Goal: Communication & Community: Answer question/provide support

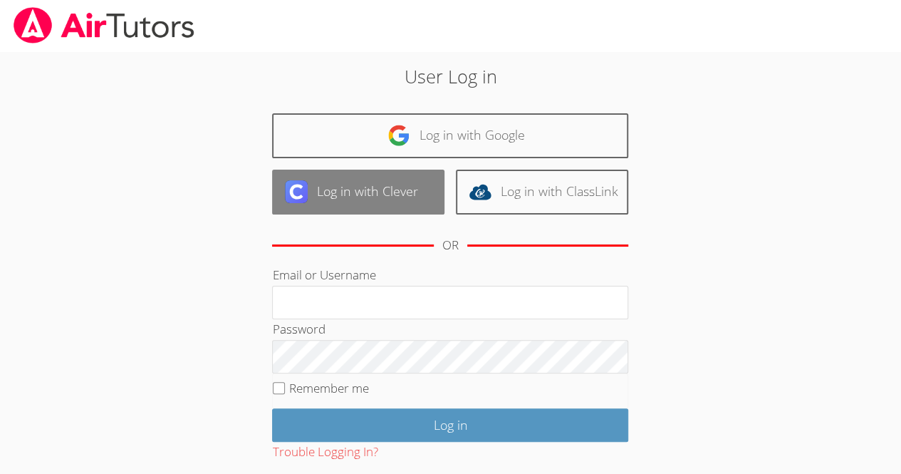
click at [391, 209] on link "Log in with Clever" at bounding box center [358, 191] width 172 height 45
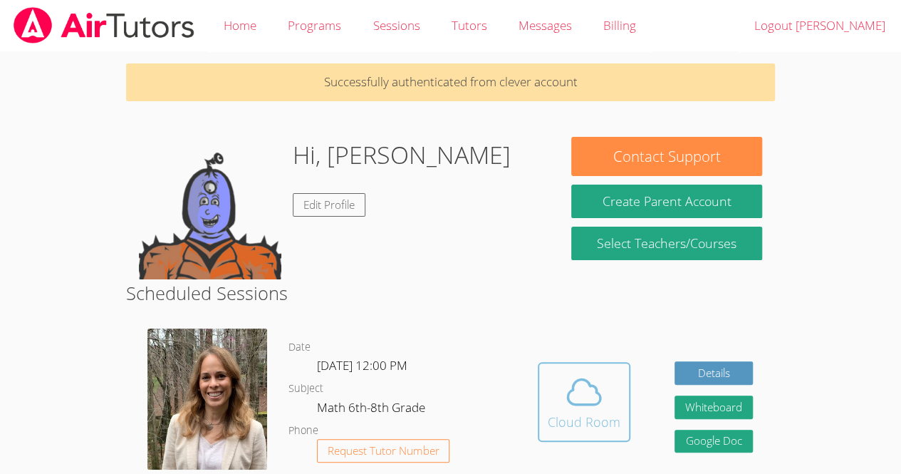
click at [581, 392] on icon at bounding box center [584, 392] width 40 height 40
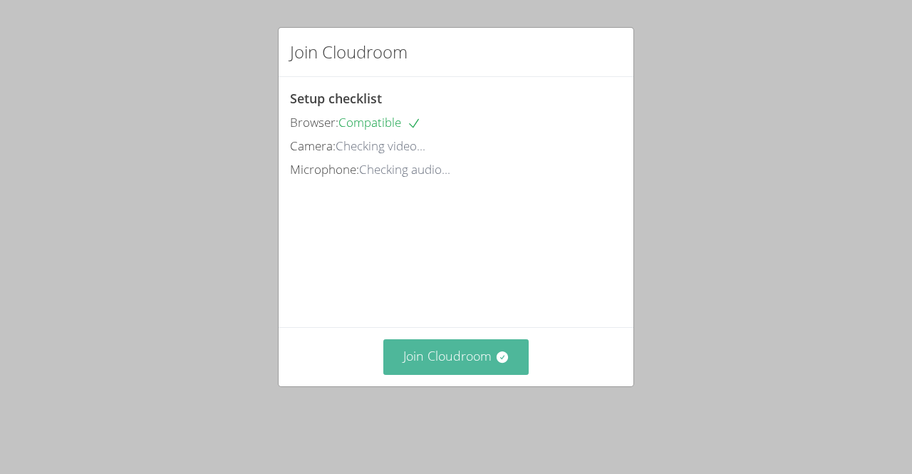
click at [477, 374] on button "Join Cloudroom" at bounding box center [456, 356] width 146 height 35
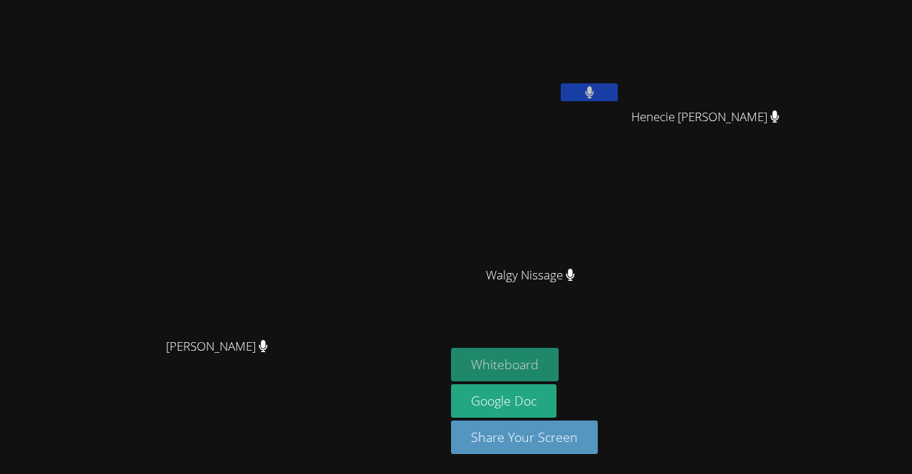
click at [558, 367] on button "Whiteboard" at bounding box center [505, 364] width 108 height 33
click at [558, 374] on button "Whiteboard" at bounding box center [505, 364] width 108 height 33
click at [779, 121] on icon at bounding box center [775, 116] width 9 height 12
click at [795, 162] on div "Eloar Dowendjina Louis Chery Henecie Charles Henecie Charles Walgy Nissage Walg…" at bounding box center [623, 161] width 345 height 310
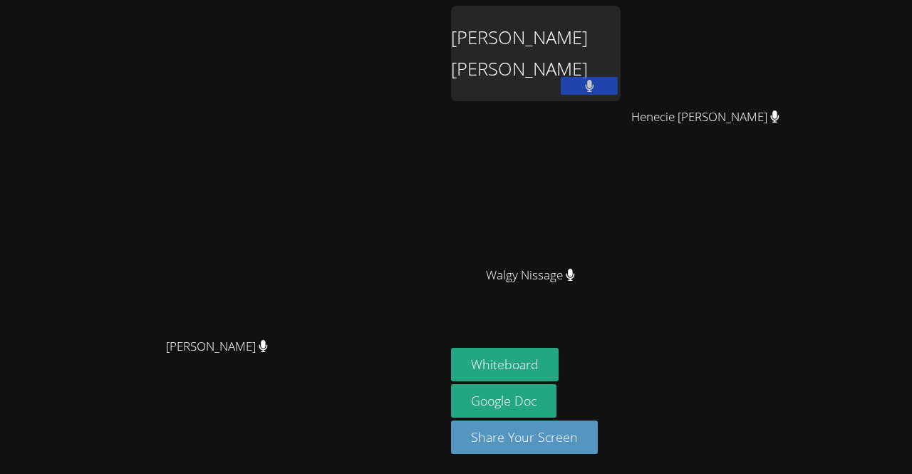
click at [620, 49] on div "Eloar Dowendjina Louis Chery" at bounding box center [535, 53] width 169 height 95
click at [605, 48] on div "Eloar Dowendjina Louis Chery" at bounding box center [535, 53] width 169 height 95
click at [620, 51] on div "Eloar Dowendjina Louis Chery" at bounding box center [535, 53] width 169 height 95
click at [610, 34] on div "Eloar Dowendjina Louis Chery" at bounding box center [535, 53] width 169 height 95
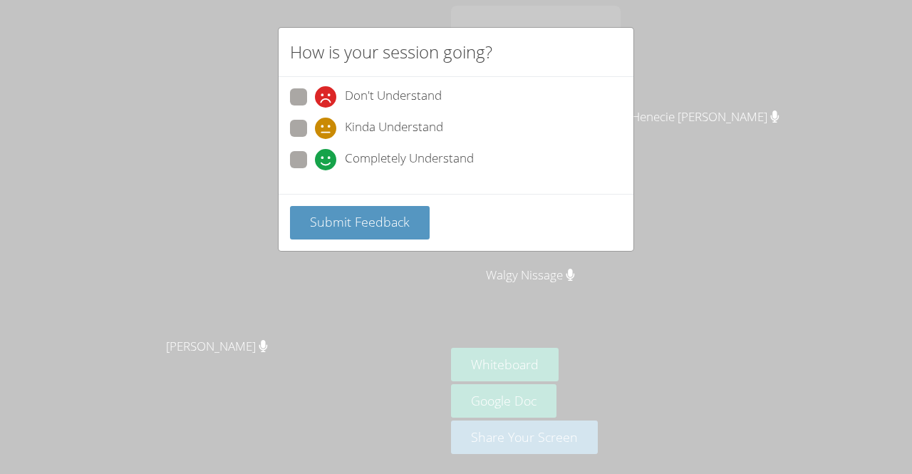
click at [466, 165] on span "Completely Understand" at bounding box center [409, 159] width 129 height 21
click at [327, 163] on input "Completely Understand" at bounding box center [321, 157] width 12 height 12
radio input "true"
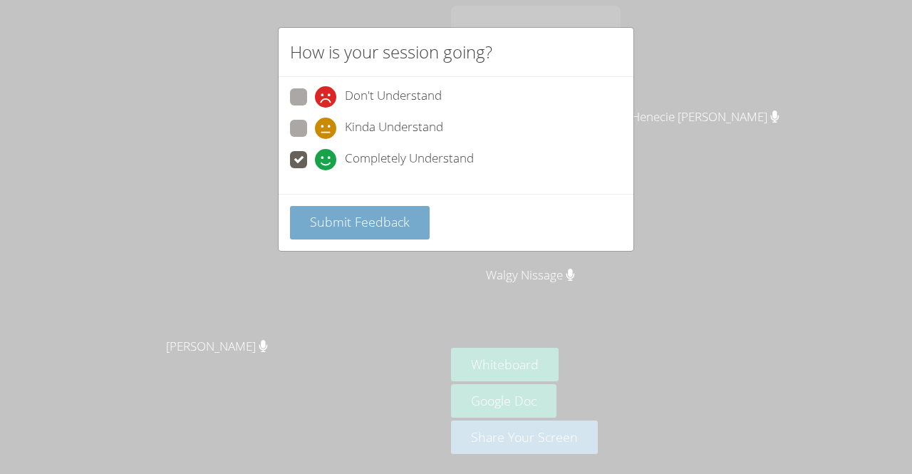
click at [406, 229] on button "Submit Feedback" at bounding box center [360, 222] width 140 height 33
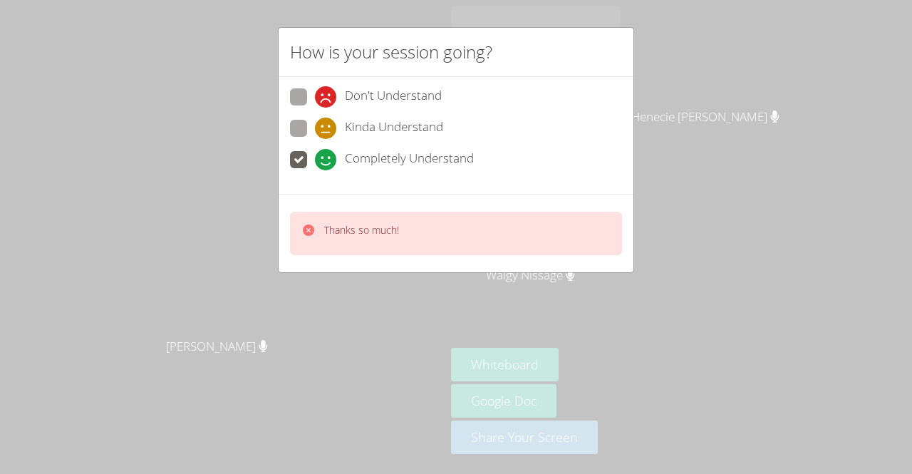
click at [681, 9] on div "How is your session going? Don't Understand Kinda Understand Completely Underst…" at bounding box center [456, 237] width 912 height 474
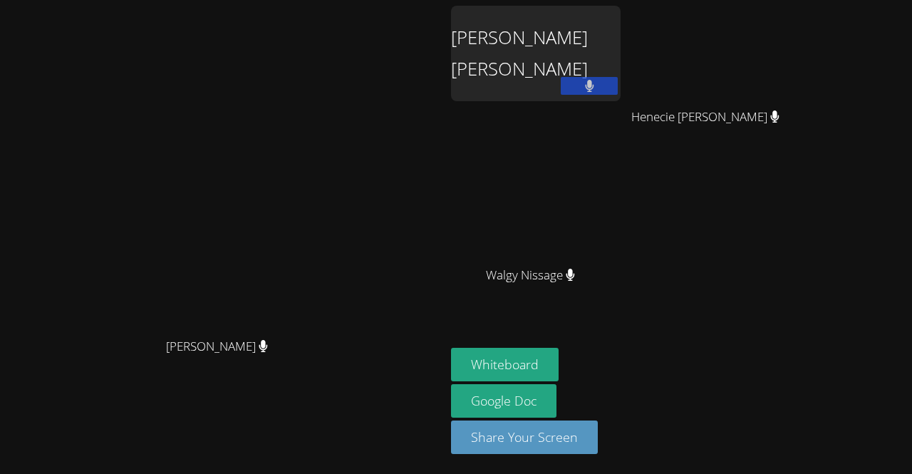
click at [617, 78] on button at bounding box center [588, 86] width 57 height 18
click at [617, 89] on button at bounding box center [588, 86] width 57 height 18
drag, startPoint x: 696, startPoint y: 87, endPoint x: 705, endPoint y: 84, distance: 9.0
click at [597, 84] on icon at bounding box center [589, 86] width 15 height 12
click at [617, 88] on button at bounding box center [588, 86] width 57 height 18
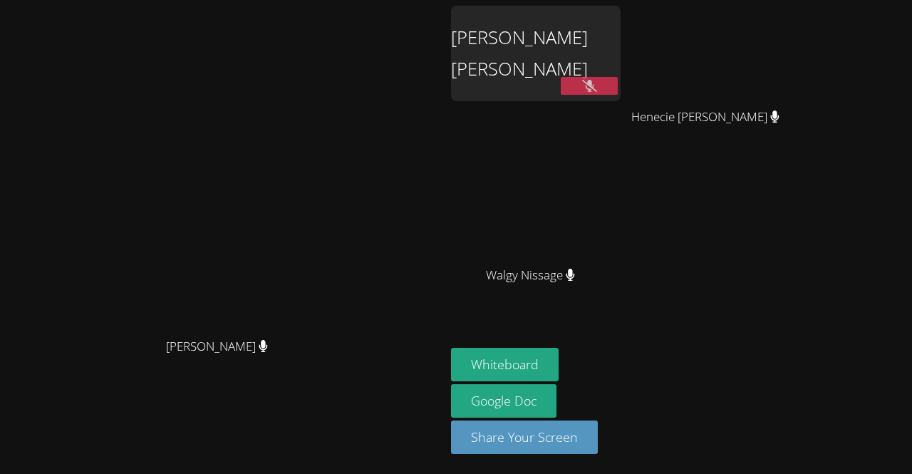
click at [617, 88] on button at bounding box center [588, 86] width 57 height 18
